Goal: Information Seeking & Learning: Learn about a topic

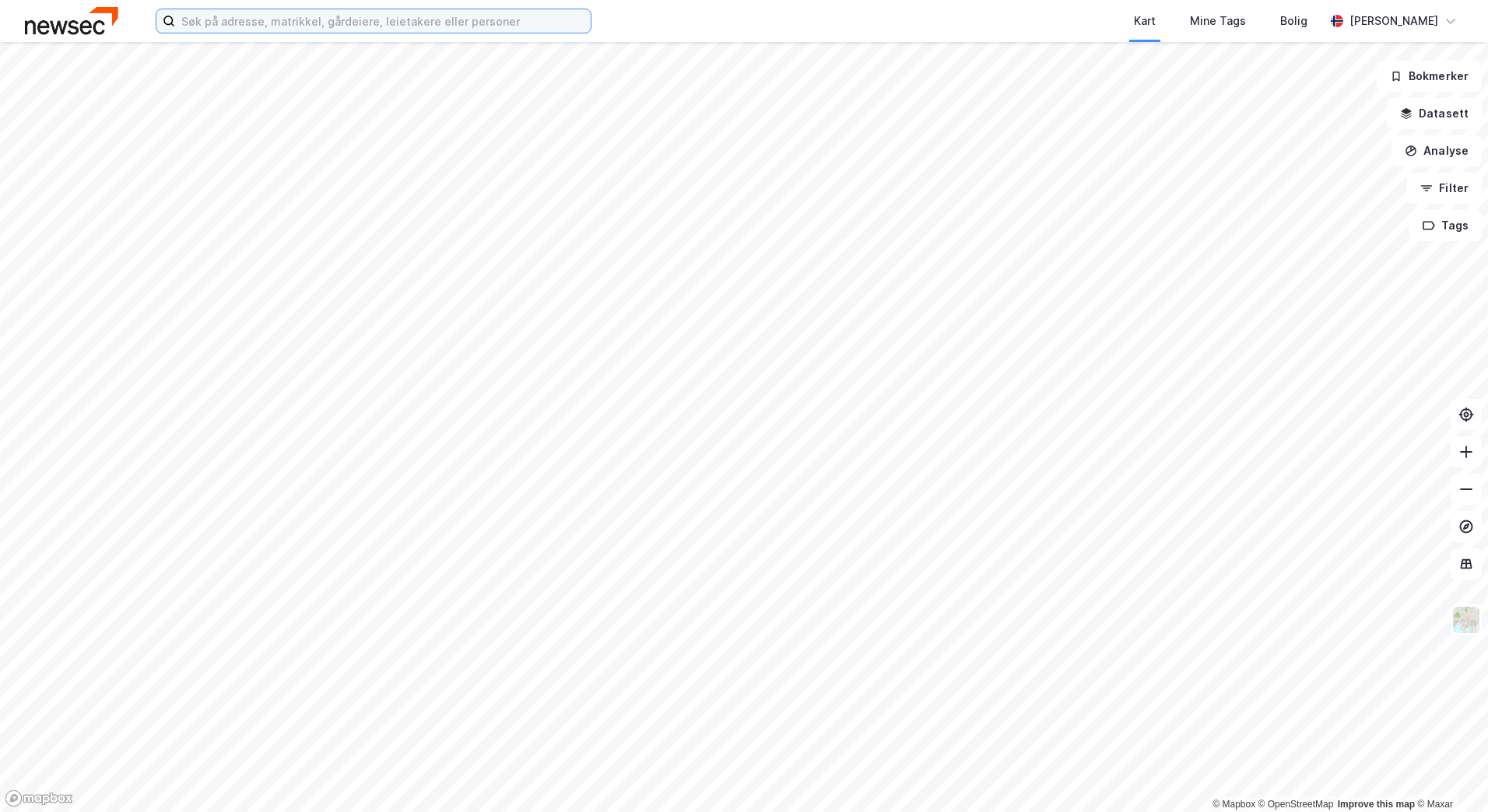
click at [432, 12] on input at bounding box center [383, 21] width 416 height 24
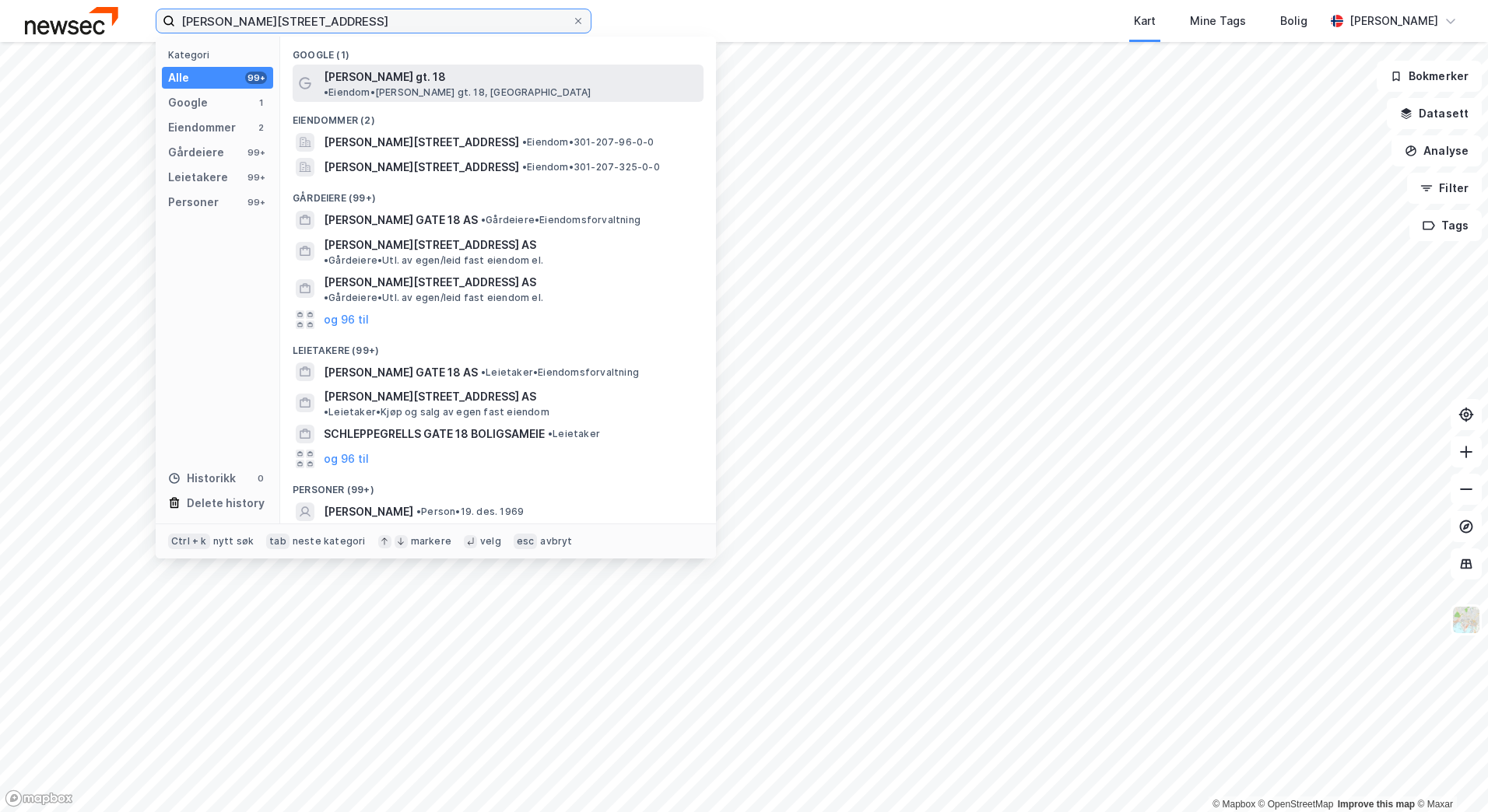
type input "[PERSON_NAME][STREET_ADDRESS]"
click at [328, 86] on span "•" at bounding box center [326, 92] width 5 height 12
